Goal: Task Accomplishment & Management: Manage account settings

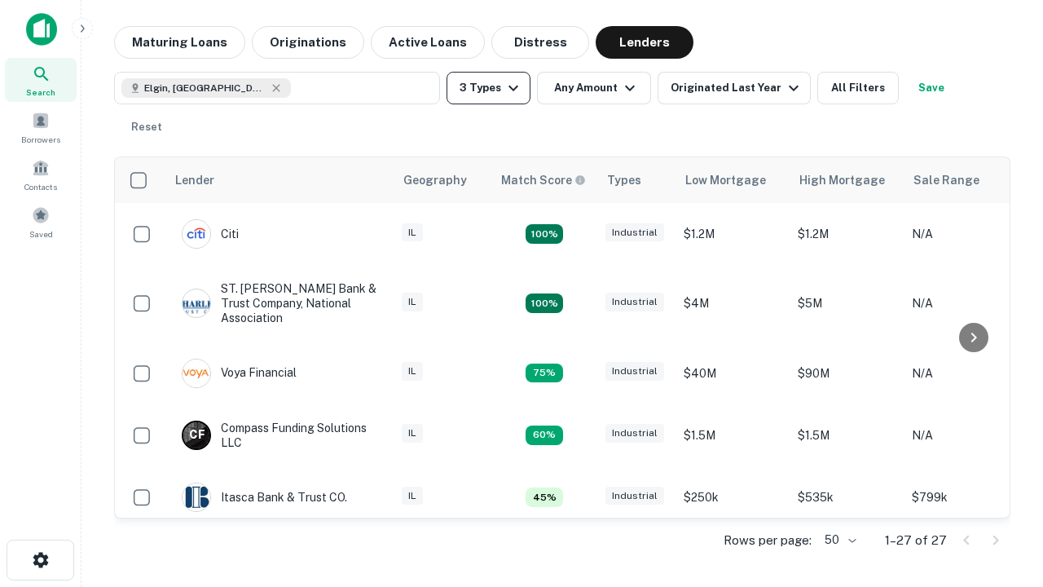
click at [488, 88] on button "3 Types" at bounding box center [488, 88] width 84 height 33
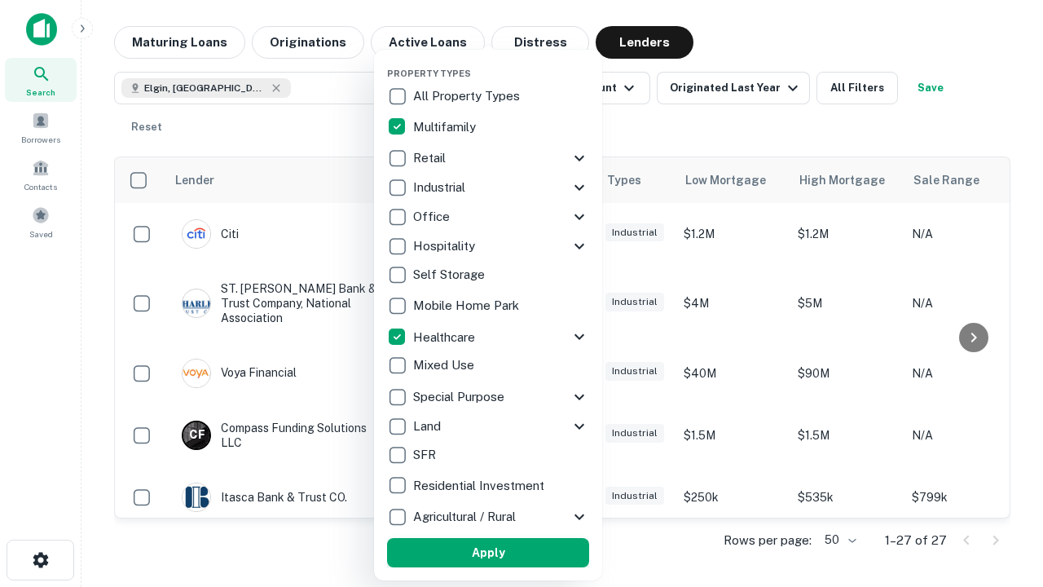
click at [488, 552] on button "Apply" at bounding box center [488, 552] width 202 height 29
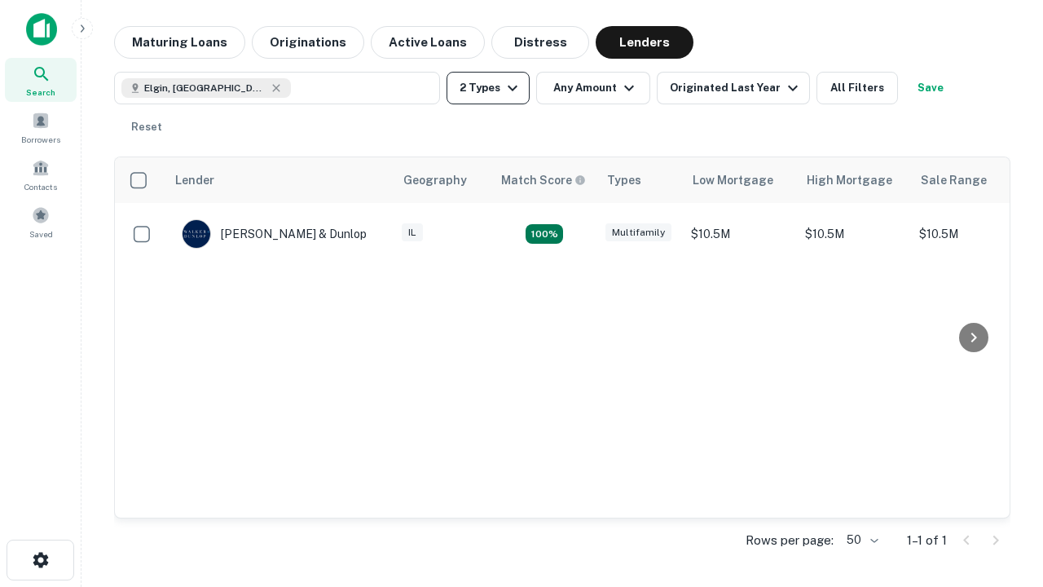
click at [488, 88] on button "2 Types" at bounding box center [487, 88] width 83 height 33
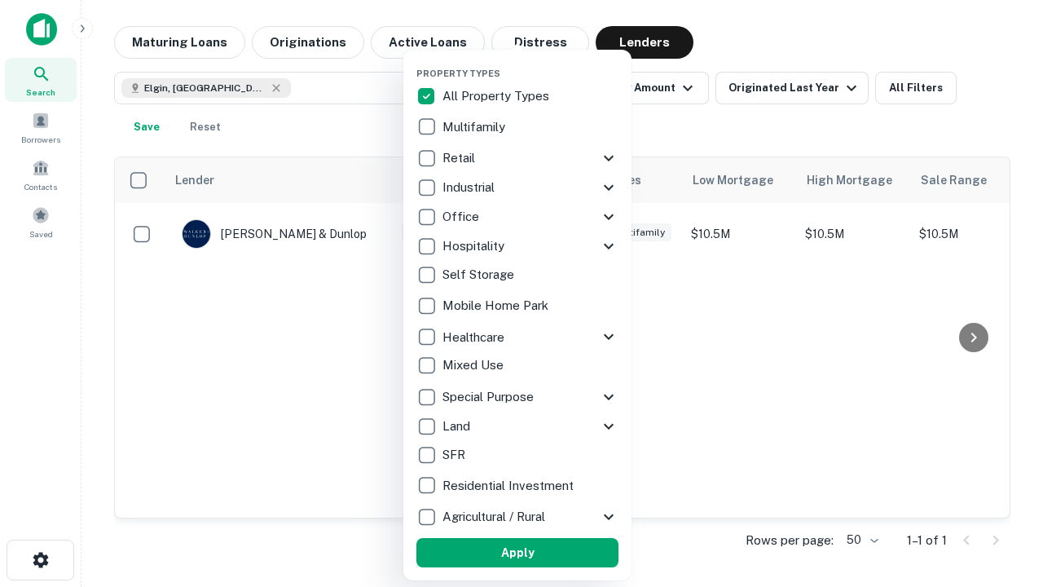
click at [517, 552] on button "Apply" at bounding box center [517, 552] width 202 height 29
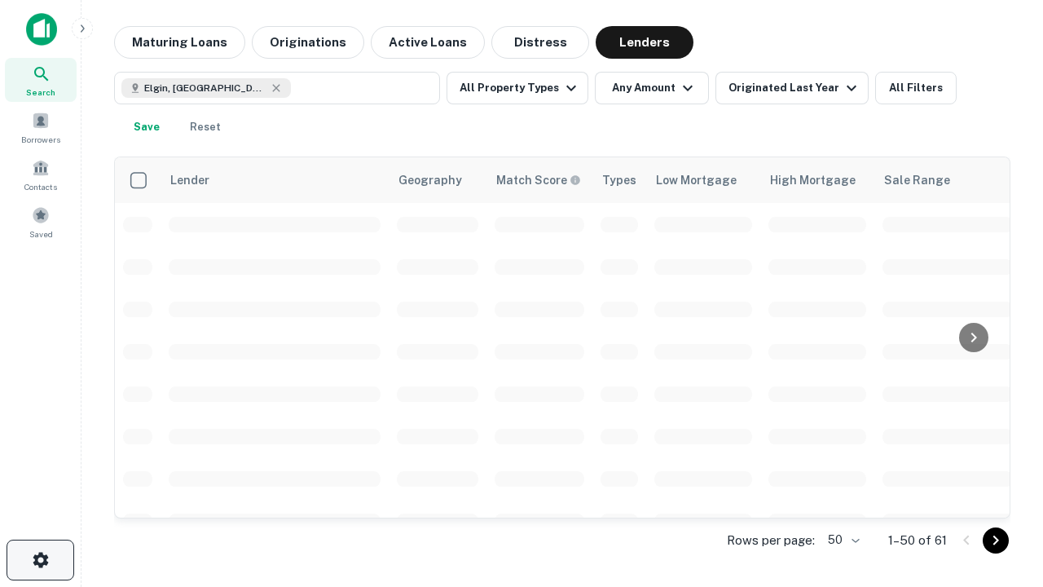
click at [40, 560] on icon "button" at bounding box center [41, 560] width 20 height 20
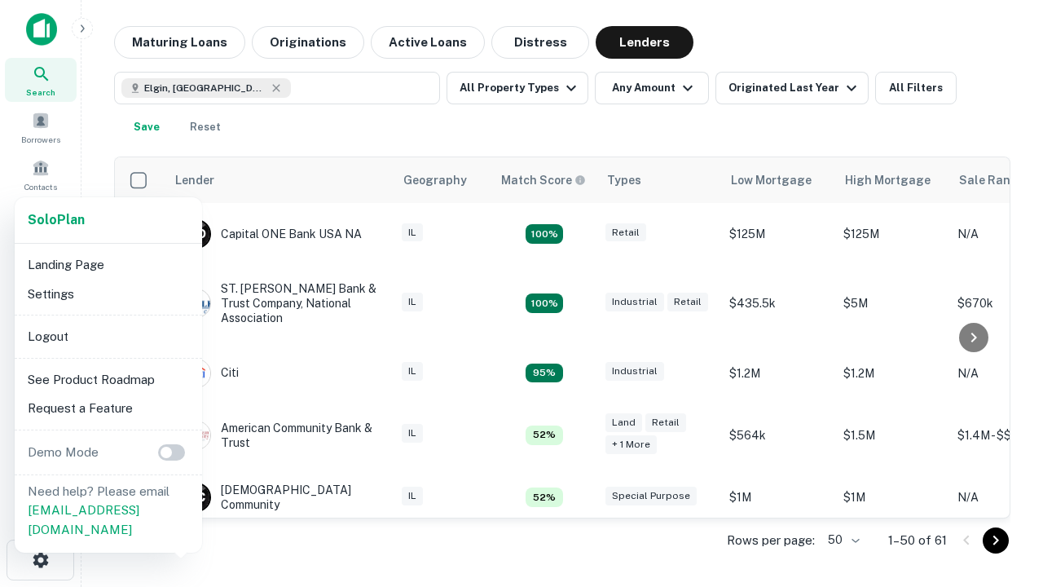
click at [108, 336] on li "Logout" at bounding box center [108, 336] width 174 height 29
